Goal: Information Seeking & Learning: Learn about a topic

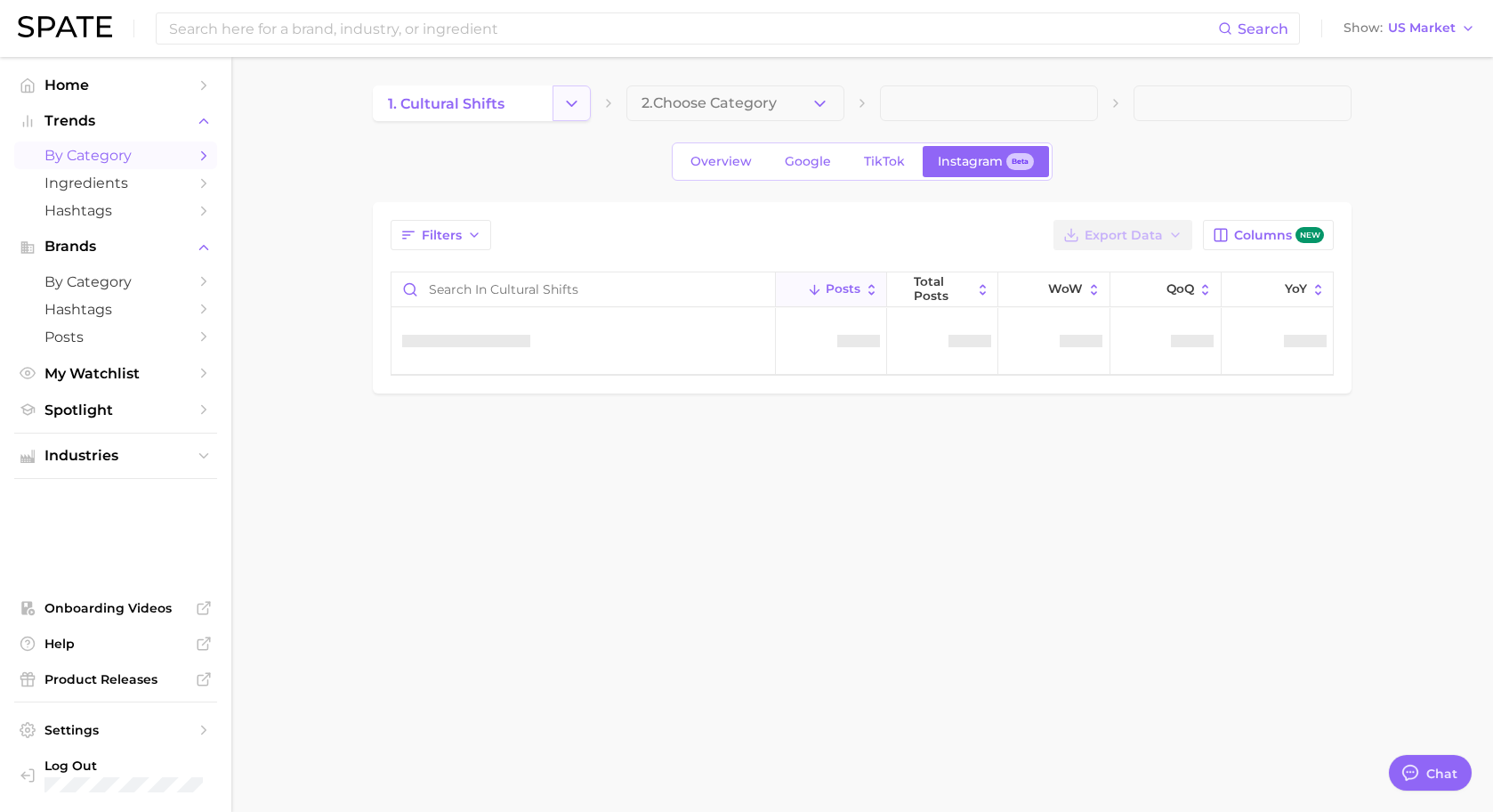
click at [556, 100] on button "Change Category" at bounding box center [572, 103] width 39 height 36
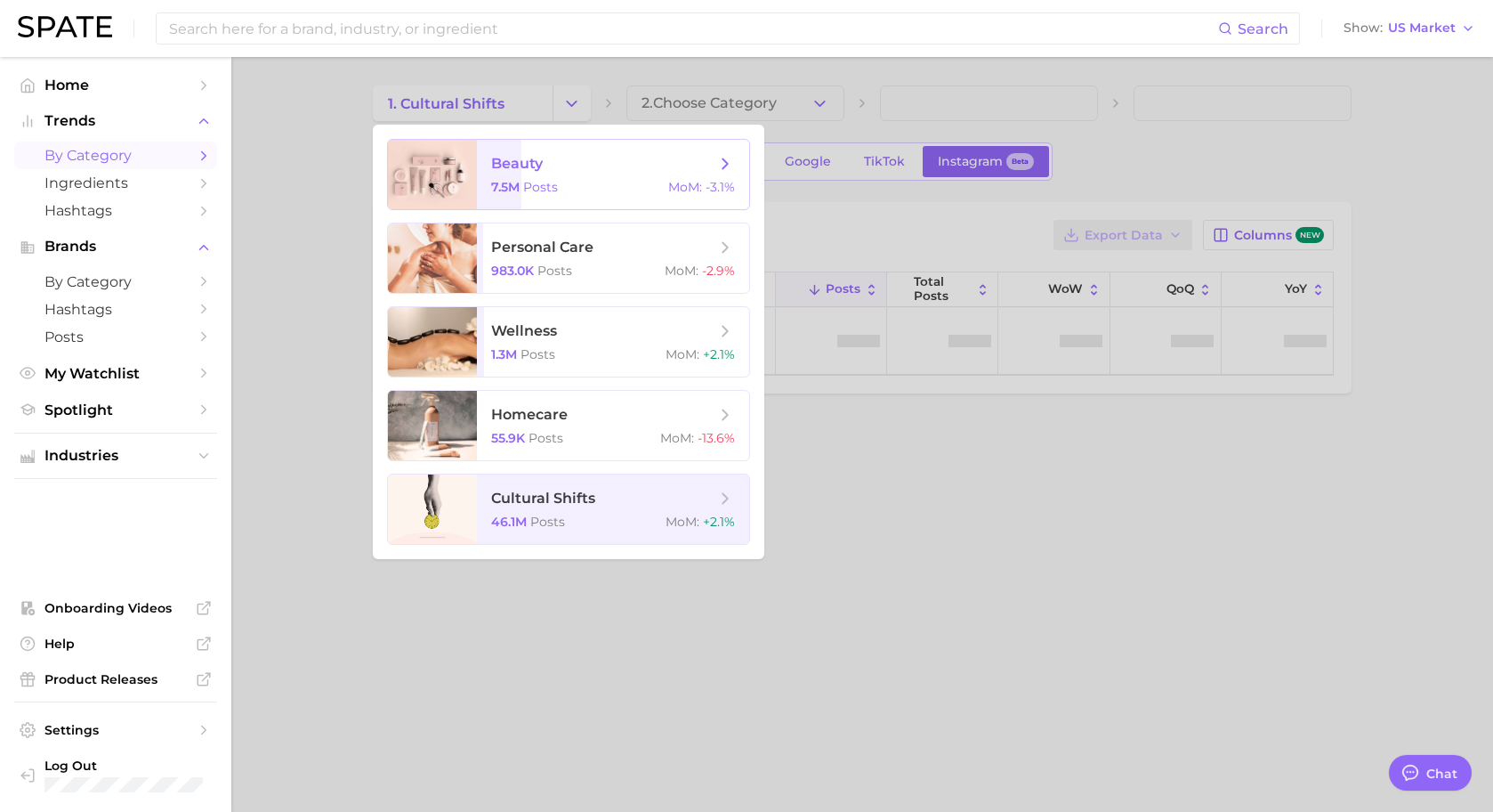
click at [580, 204] on span "beauty 7.5m Posts MoM : -3.1%" at bounding box center [613, 174] width 273 height 69
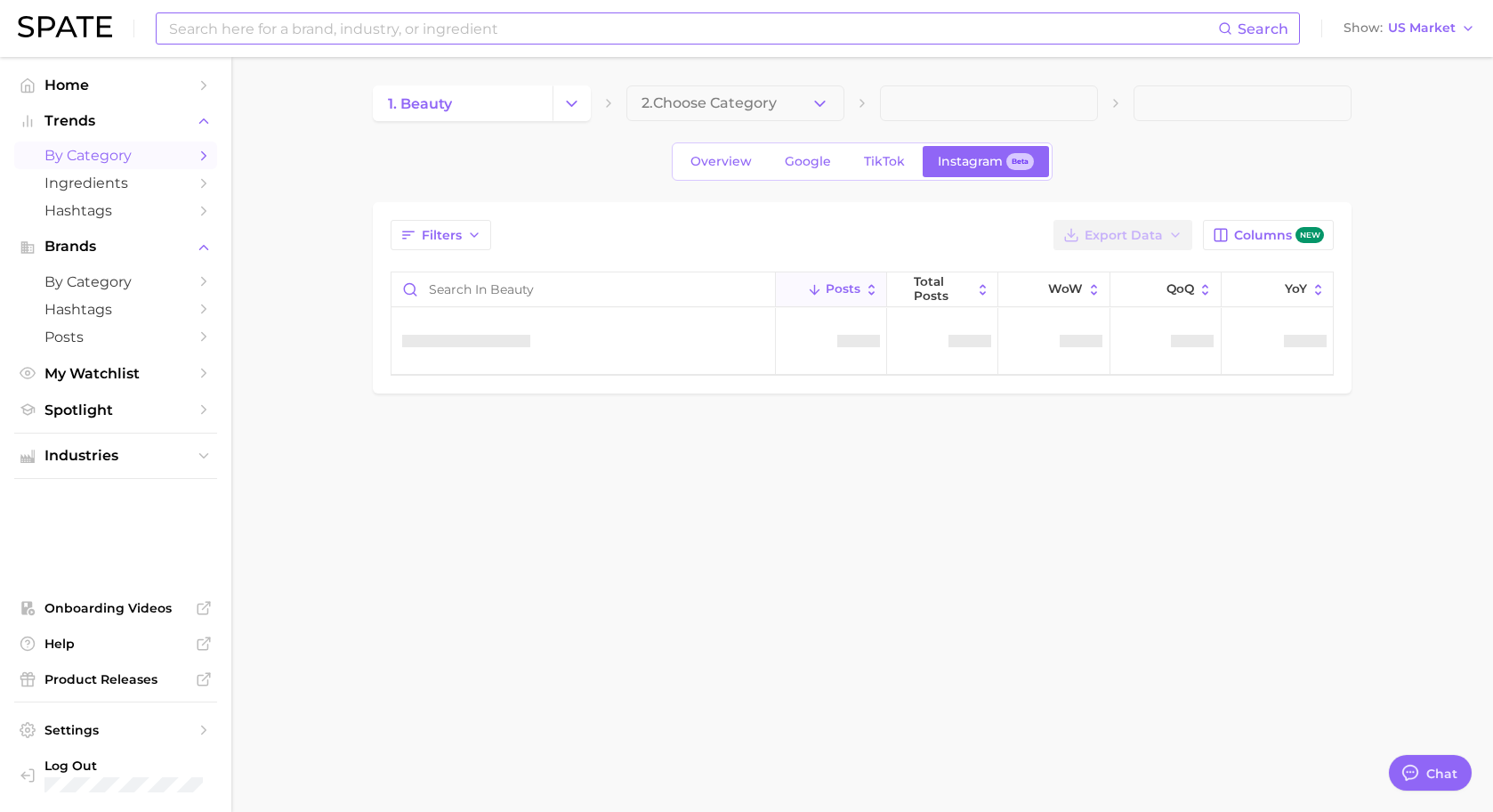
click at [462, 21] on input at bounding box center [693, 28] width 1051 height 30
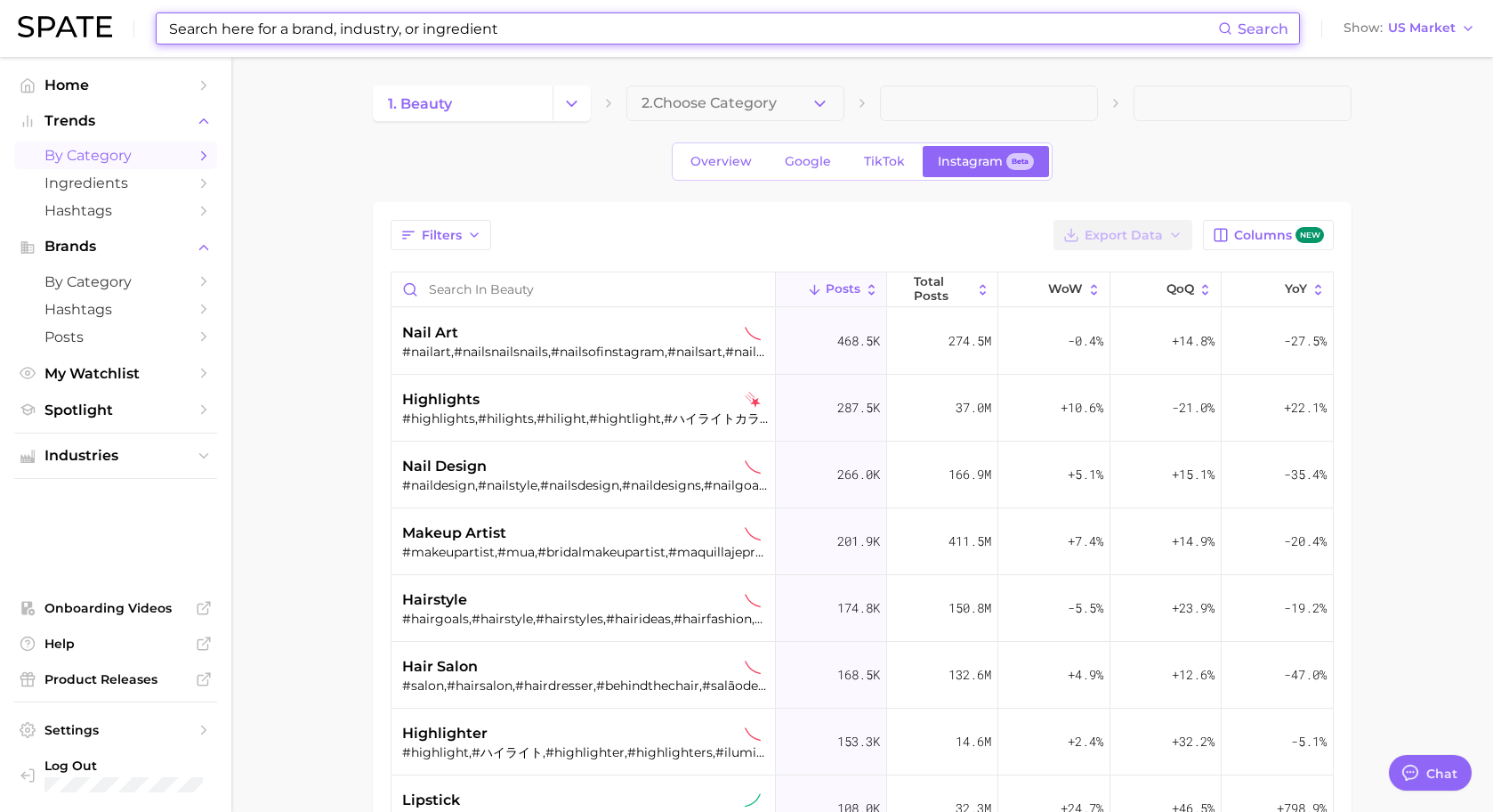
type textarea "x"
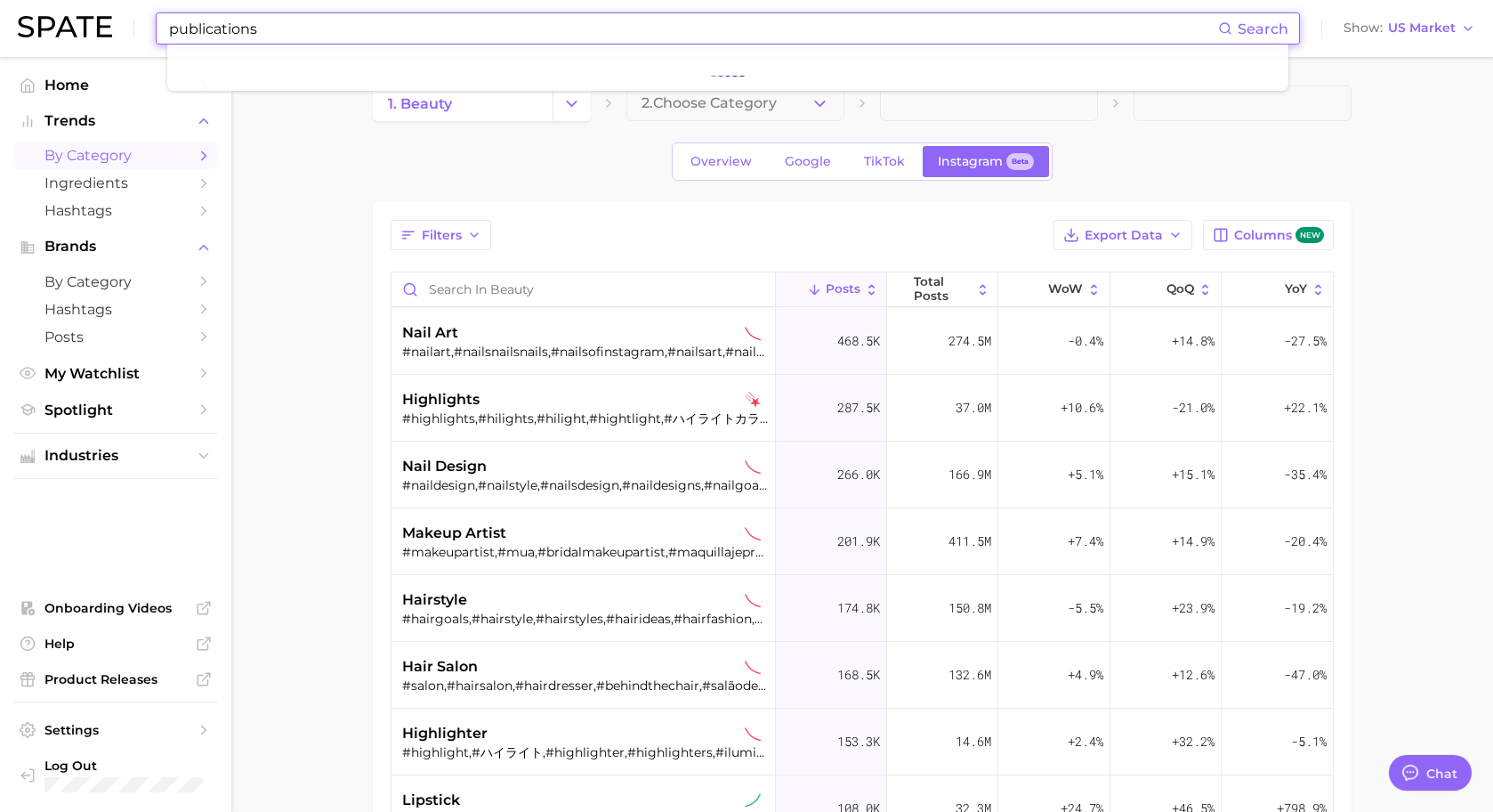
type input "publications"
